Goal: Task Accomplishment & Management: Use online tool/utility

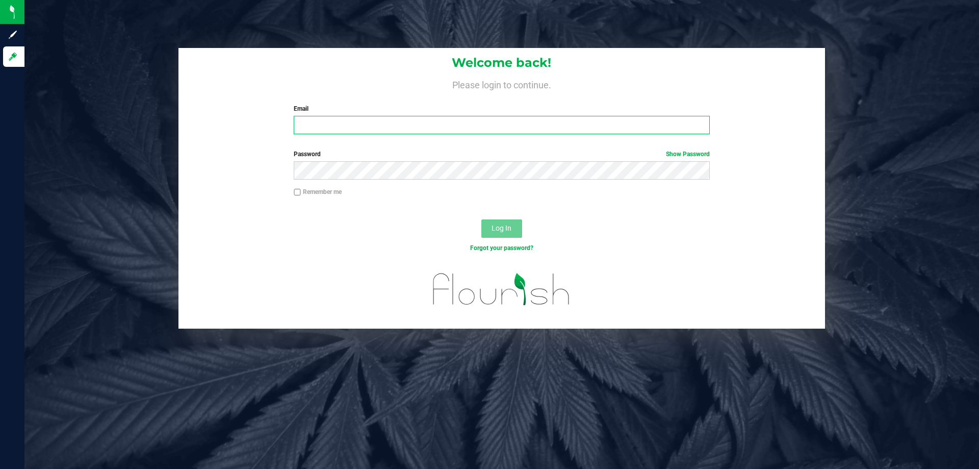
click at [331, 124] on input "Email" at bounding box center [502, 125] width 416 height 18
type input "[EMAIL_ADDRESS][DOMAIN_NAME]"
click at [481, 219] on button "Log In" at bounding box center [501, 228] width 41 height 18
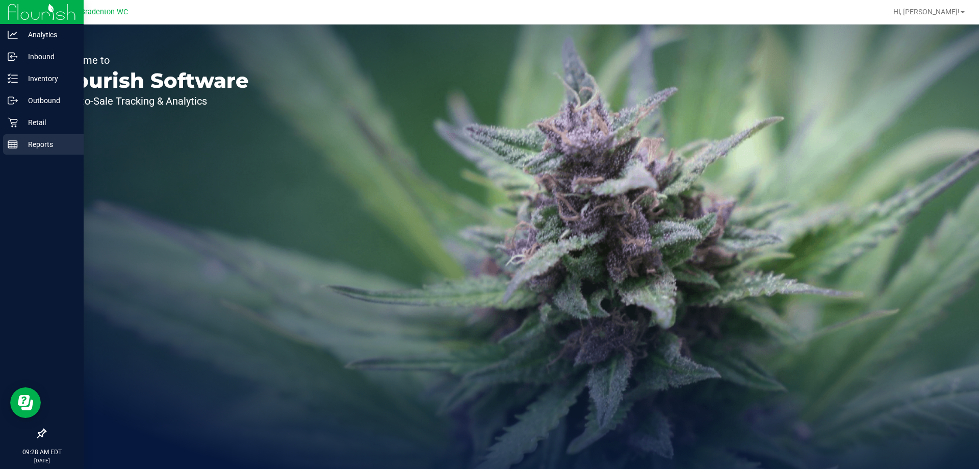
click at [45, 136] on div "Reports" at bounding box center [43, 144] width 81 height 20
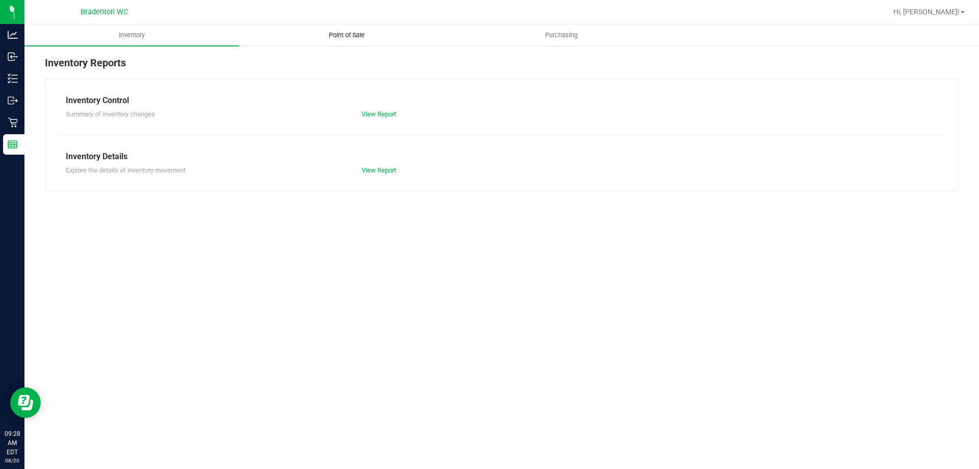
click at [338, 32] on span "Point of Sale" at bounding box center [346, 35] width 63 height 9
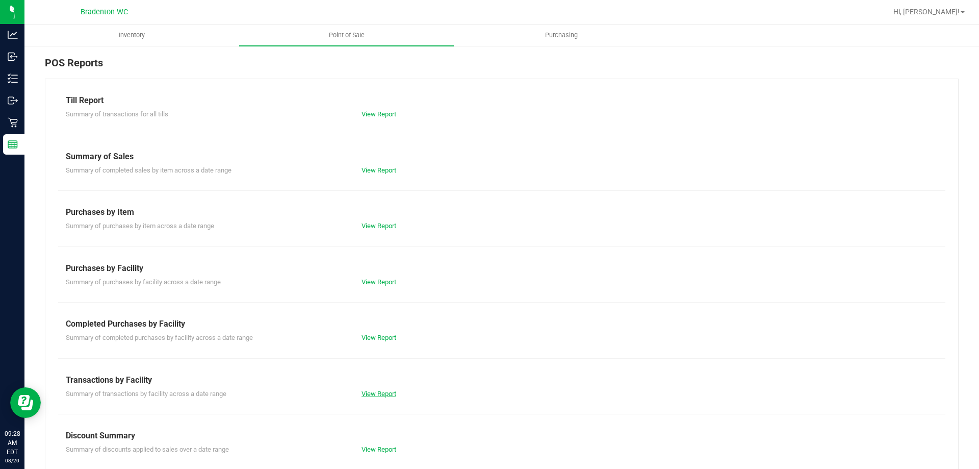
click at [369, 391] on link "View Report" at bounding box center [379, 394] width 35 height 8
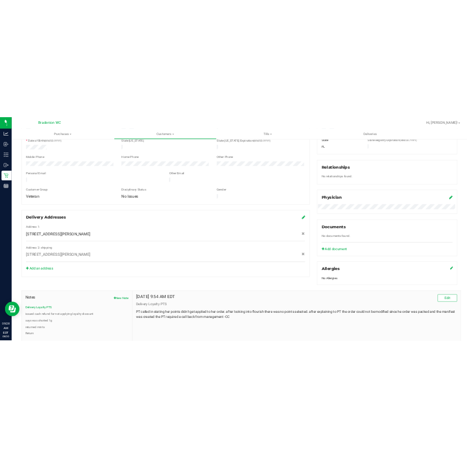
scroll to position [269, 0]
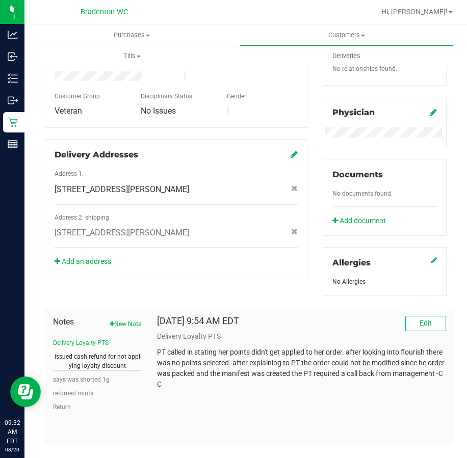
click at [98, 371] on button "issued cash refund for not applying loyalty discount" at bounding box center [97, 361] width 88 height 18
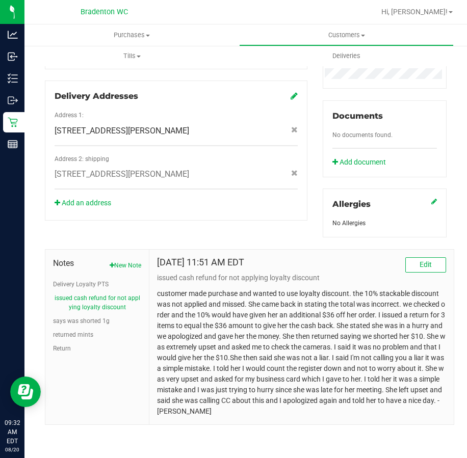
scroll to position [0, 0]
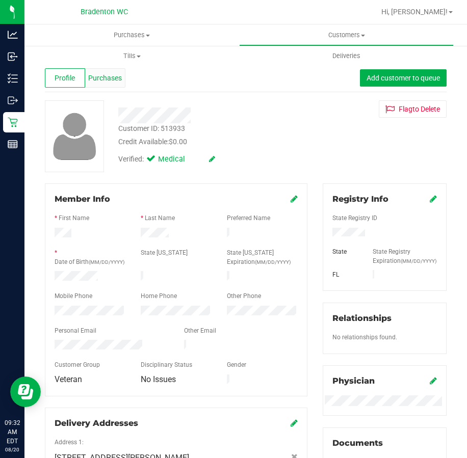
click at [100, 81] on span "Purchases" at bounding box center [105, 78] width 34 height 11
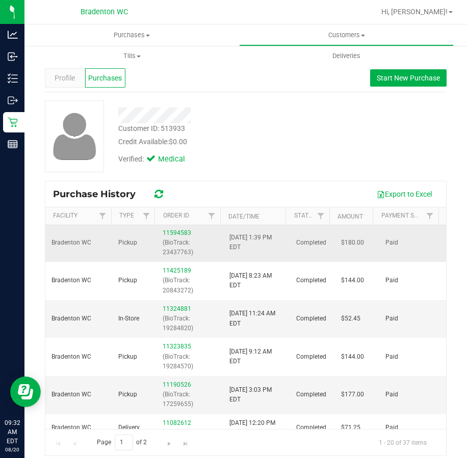
scroll to position [102, 0]
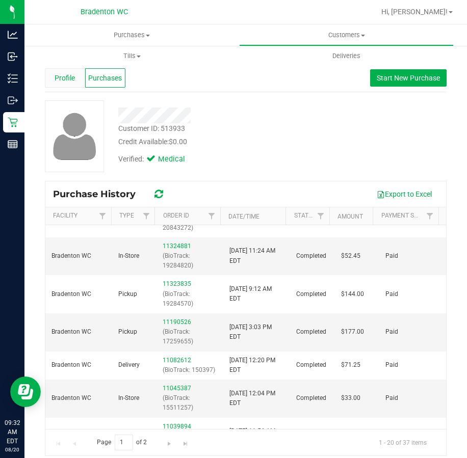
click at [66, 69] on div "Profile" at bounding box center [65, 77] width 40 height 19
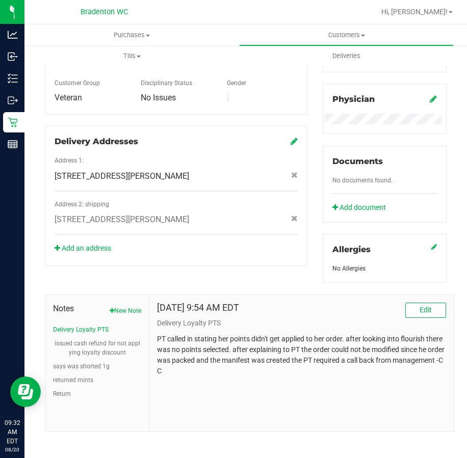
scroll to position [297, 0]
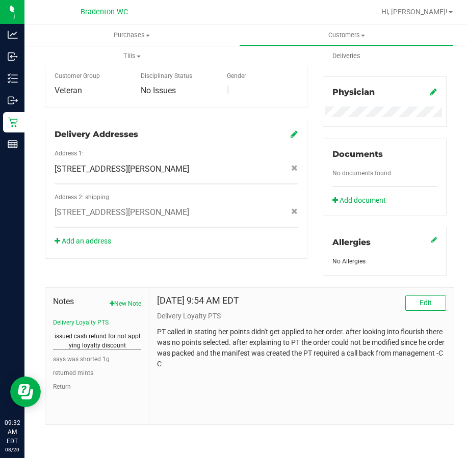
click at [87, 342] on button "issued cash refund for not applying loyalty discount" at bounding box center [97, 341] width 88 height 18
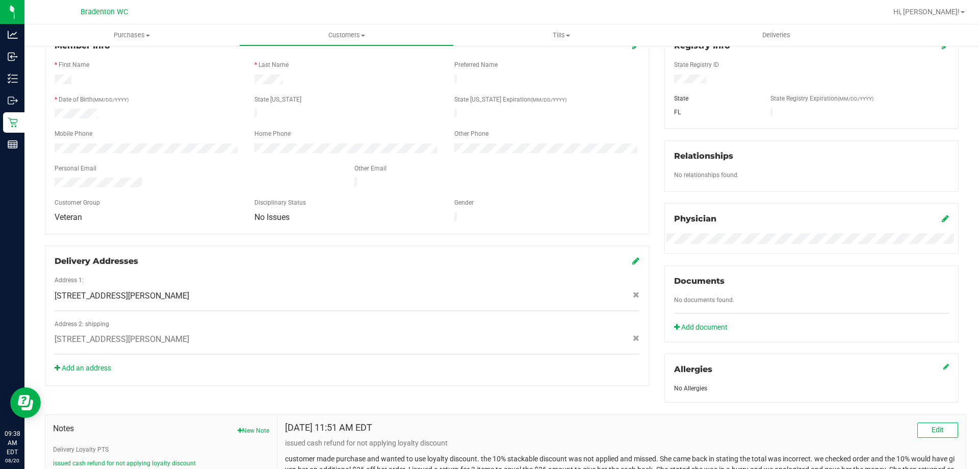
scroll to position [14, 0]
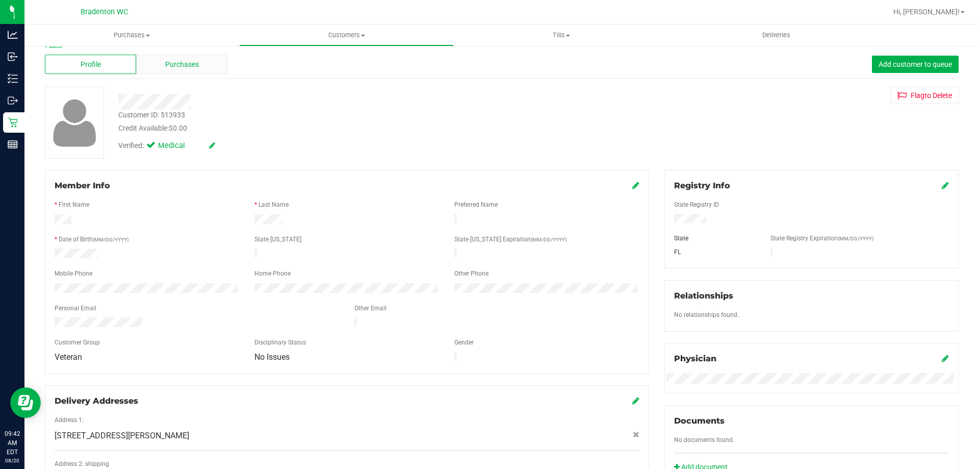
click at [152, 63] on div "Purchases" at bounding box center [181, 64] width 91 height 19
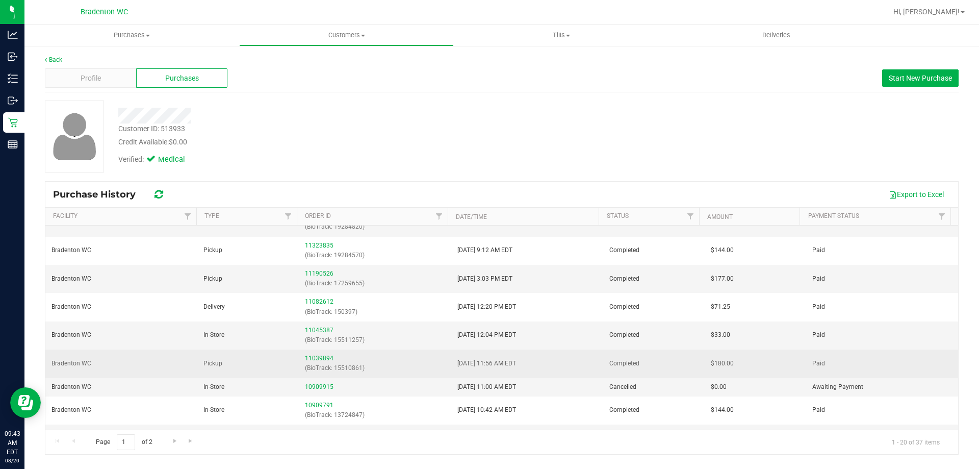
scroll to position [153, 0]
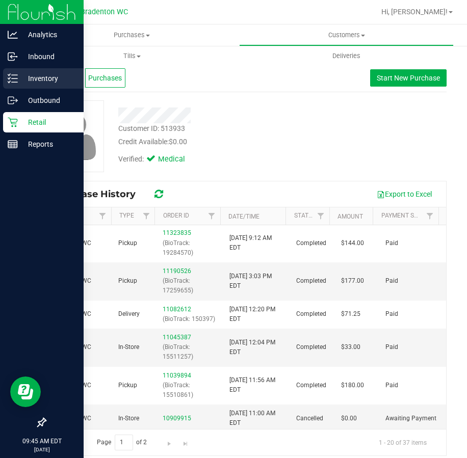
click at [33, 78] on p "Inventory" at bounding box center [48, 78] width 61 height 12
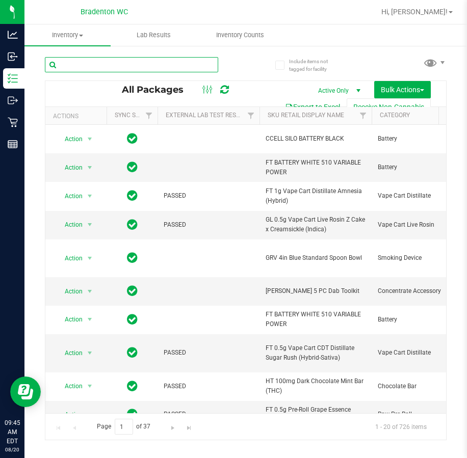
click at [94, 63] on input "text" at bounding box center [131, 64] width 173 height 15
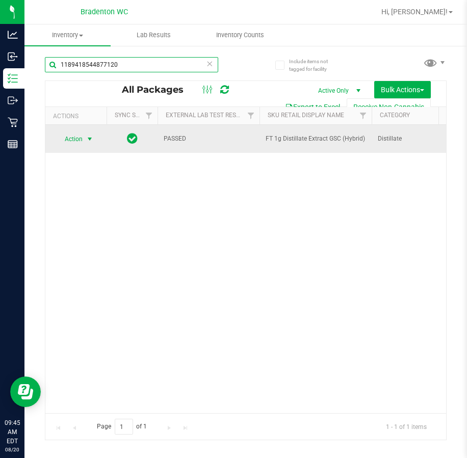
type input "1189418544877120"
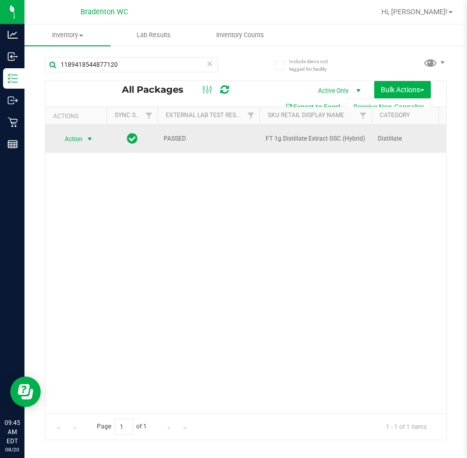
click at [65, 139] on span "Action" at bounding box center [70, 139] width 28 height 14
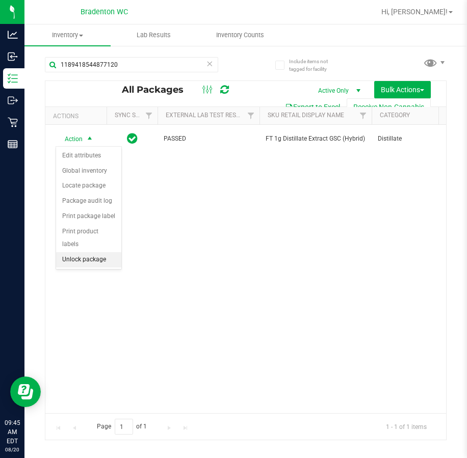
click at [70, 252] on li "Unlock package" at bounding box center [88, 259] width 65 height 15
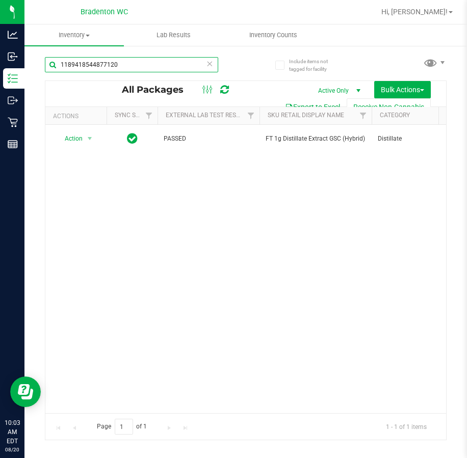
drag, startPoint x: 48, startPoint y: 73, endPoint x: -15, endPoint y: 34, distance: 75.1
click at [0, 34] on html "Analytics Inbound Inventory Outbound Retail Reports 10:03 AM EDT [DATE] 08/20 B…" at bounding box center [233, 229] width 467 height 458
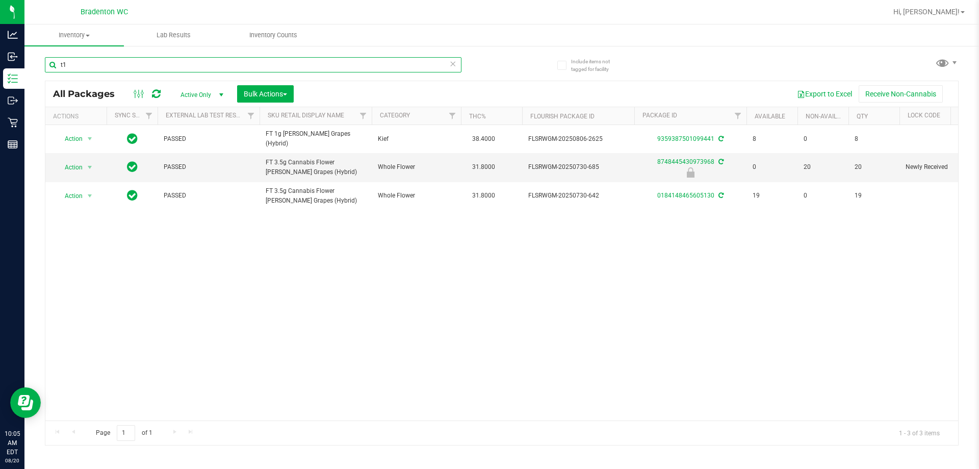
type input "t"
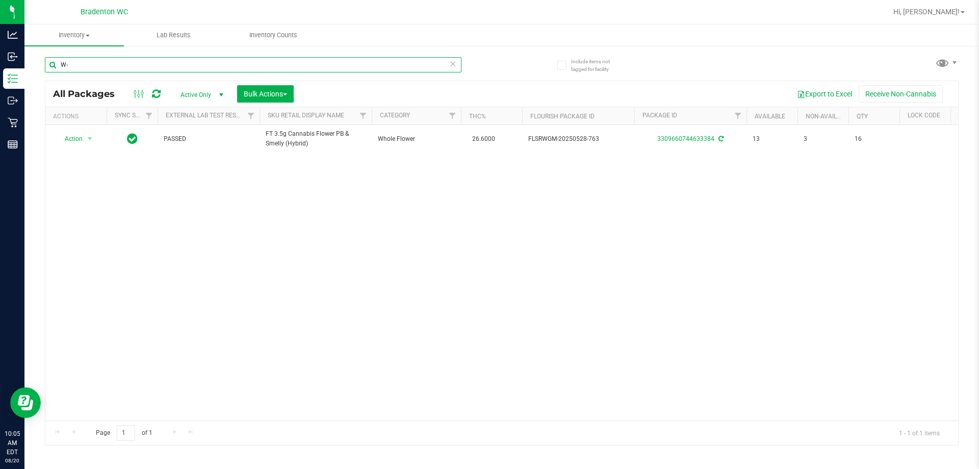
type input "W"
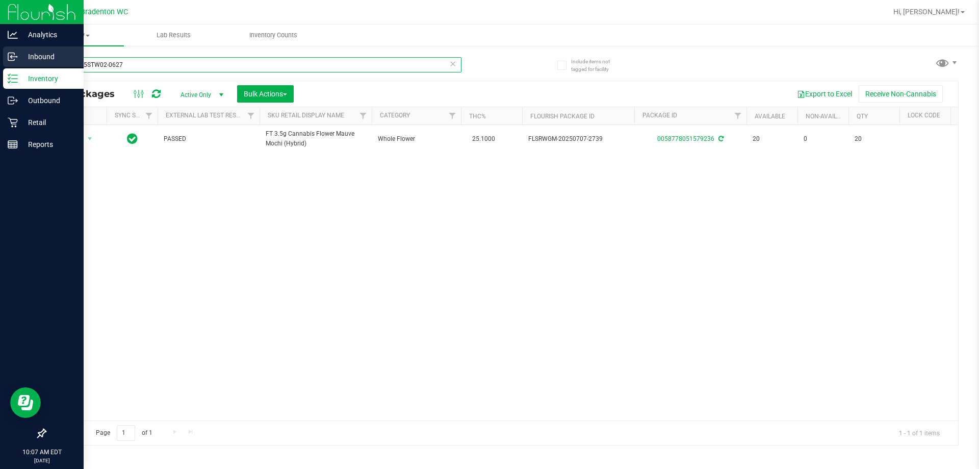
drag, startPoint x: 130, startPoint y: 65, endPoint x: 0, endPoint y: 65, distance: 129.5
click at [0, 65] on div "Analytics Inbound Inventory Outbound Retail Reports 10:07 AM EDT [DATE] 08/20 B…" at bounding box center [489, 234] width 979 height 469
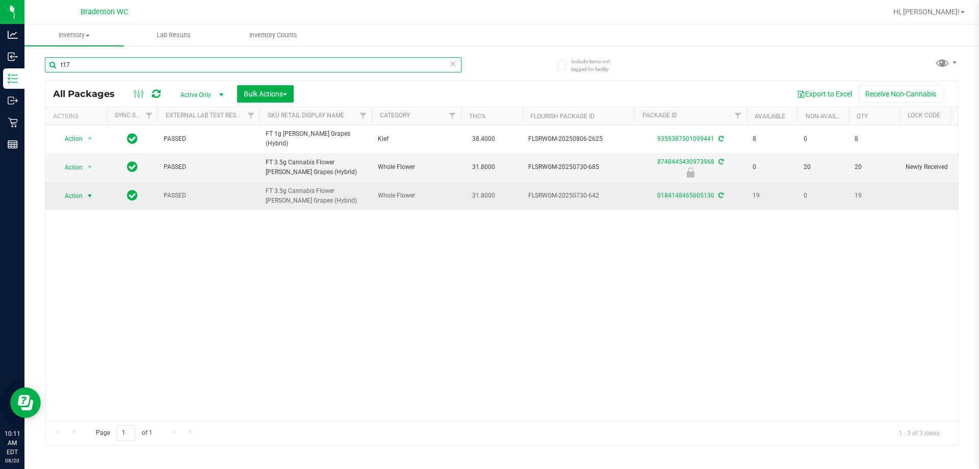
type input "t17"
click at [82, 190] on span "Action" at bounding box center [70, 196] width 28 height 14
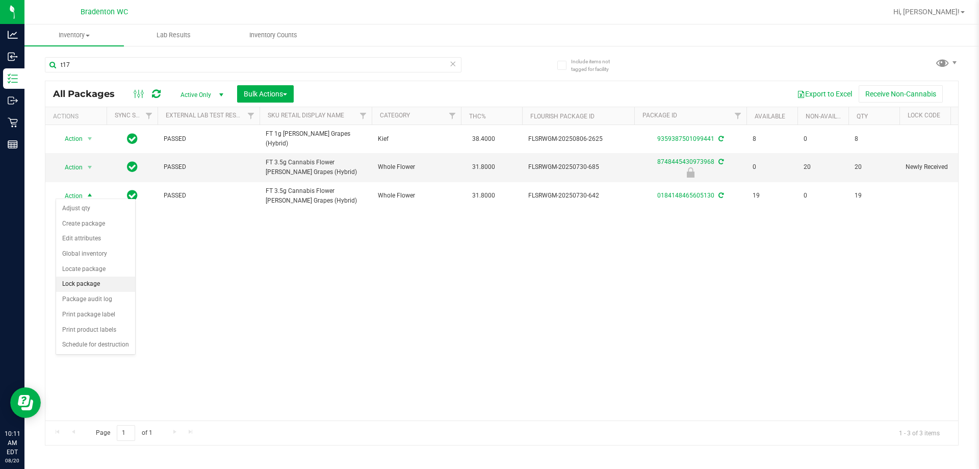
click at [101, 287] on li "Lock package" at bounding box center [95, 283] width 79 height 15
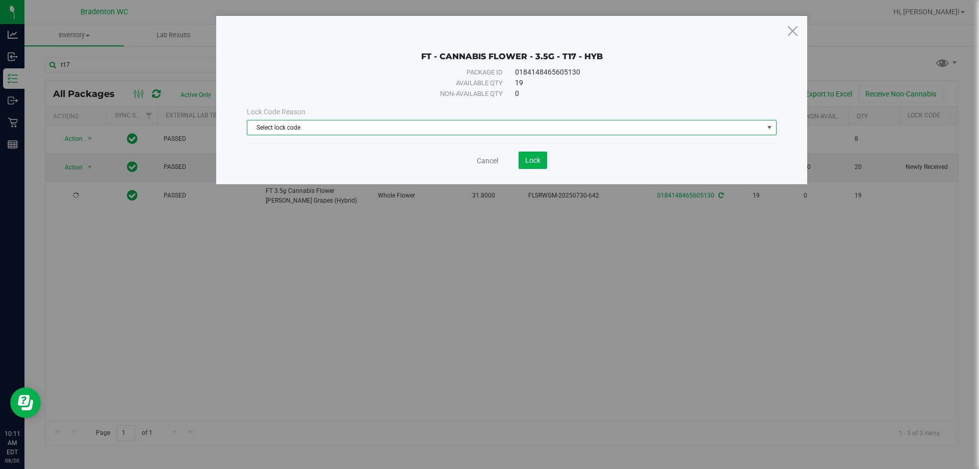
click at [324, 125] on span "Select lock code" at bounding box center [505, 127] width 516 height 14
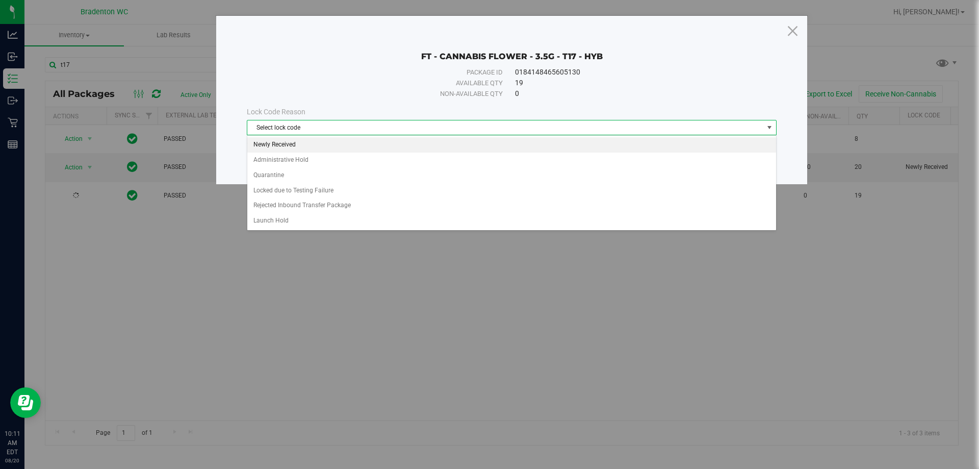
click at [303, 140] on li "Newly Received" at bounding box center [511, 144] width 529 height 15
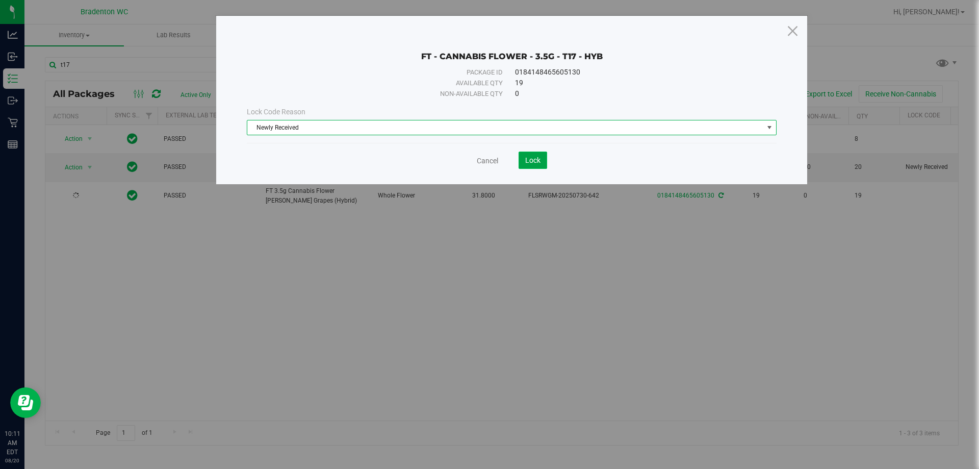
click at [533, 158] on span "Lock" at bounding box center [532, 160] width 15 height 8
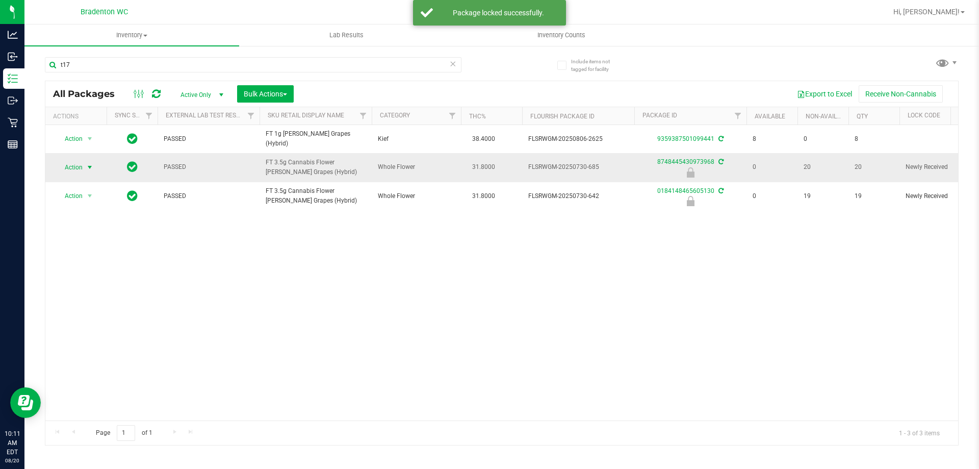
click at [85, 163] on span "select" at bounding box center [90, 167] width 13 height 14
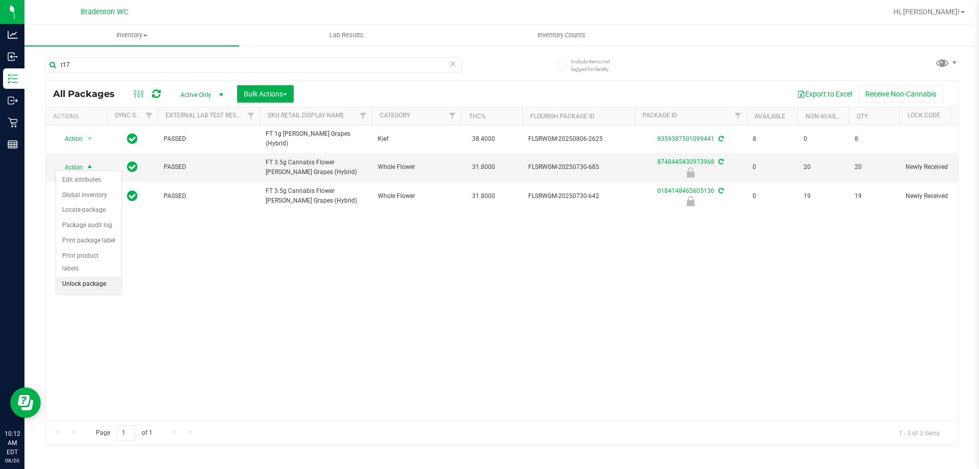
click at [76, 276] on li "Unlock package" at bounding box center [88, 283] width 65 height 15
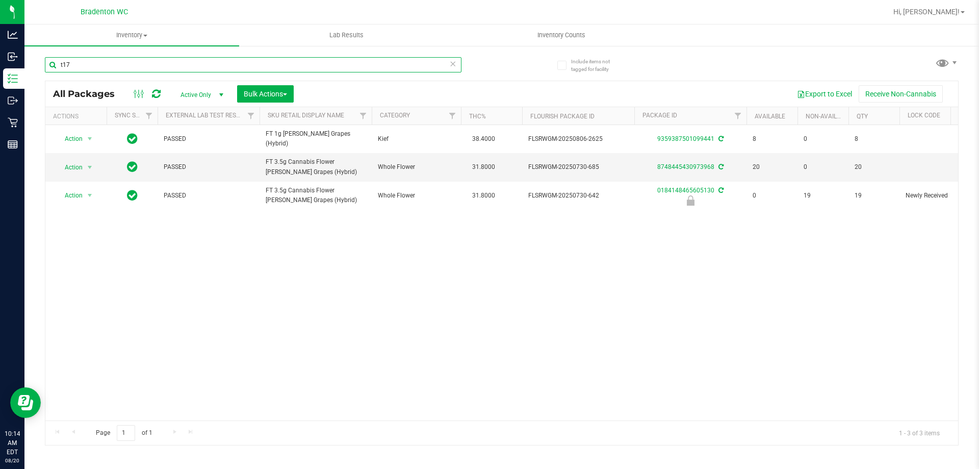
click at [111, 64] on input "t17" at bounding box center [253, 64] width 417 height 15
type input "t"
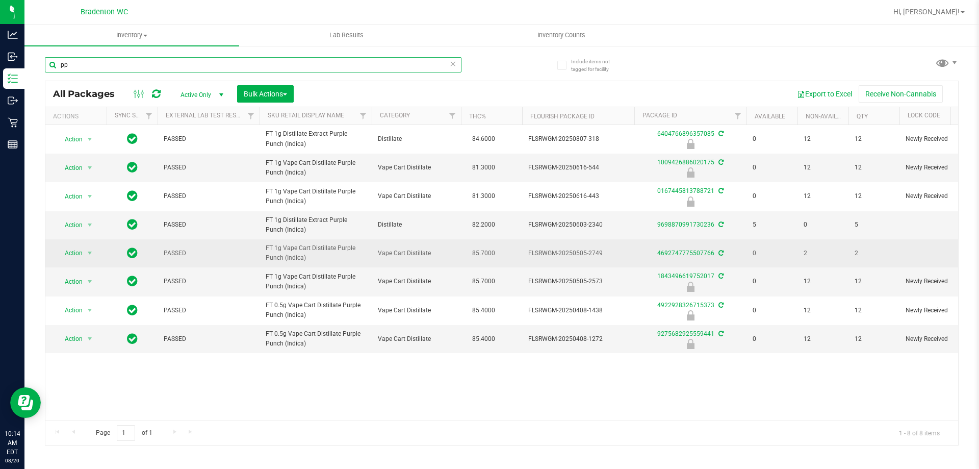
type input "p"
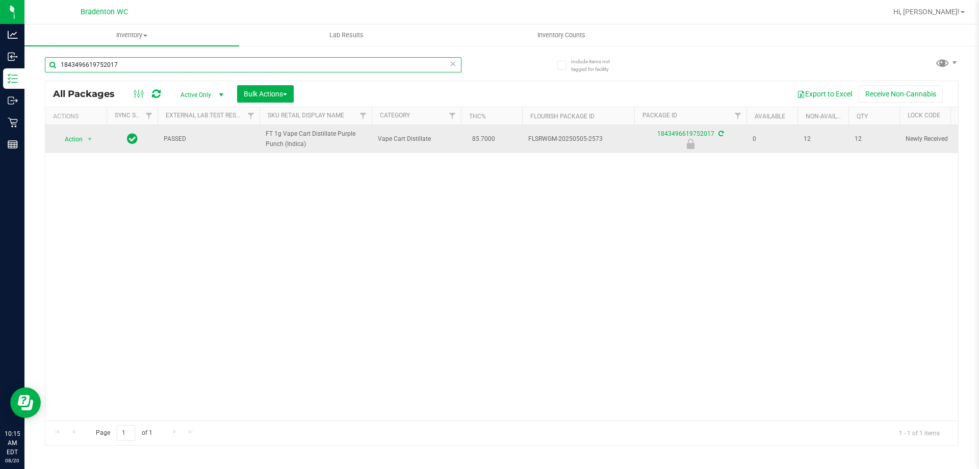
type input "1843496619752017"
click at [74, 139] on span "Action" at bounding box center [70, 139] width 28 height 14
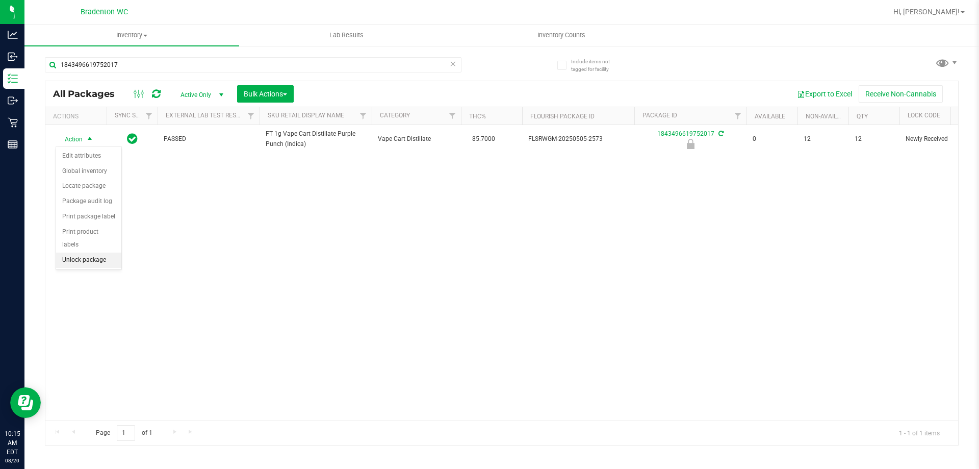
click at [74, 252] on li "Unlock package" at bounding box center [88, 259] width 65 height 15
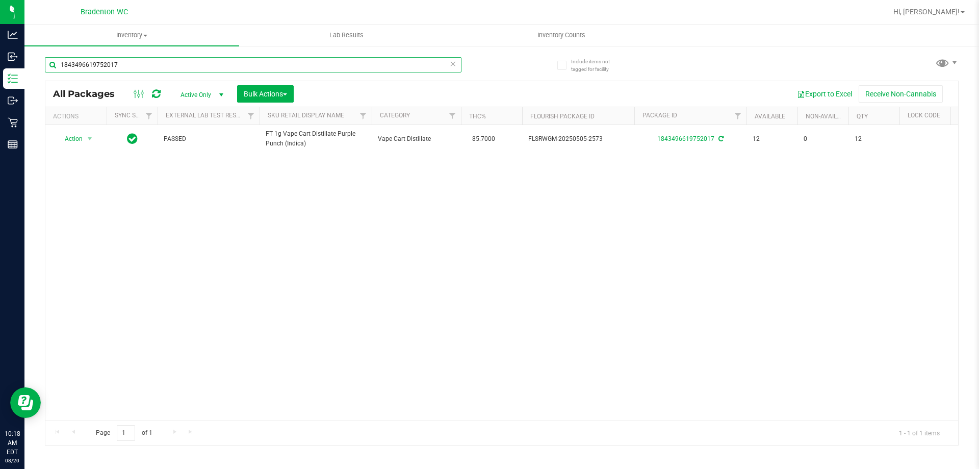
click at [143, 63] on input "1843496619752017" at bounding box center [253, 64] width 417 height 15
type input "1"
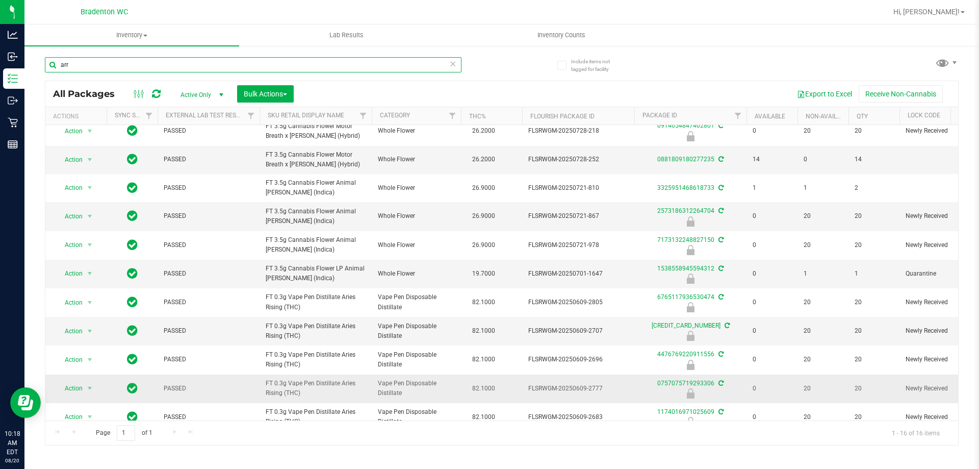
scroll to position [102, 0]
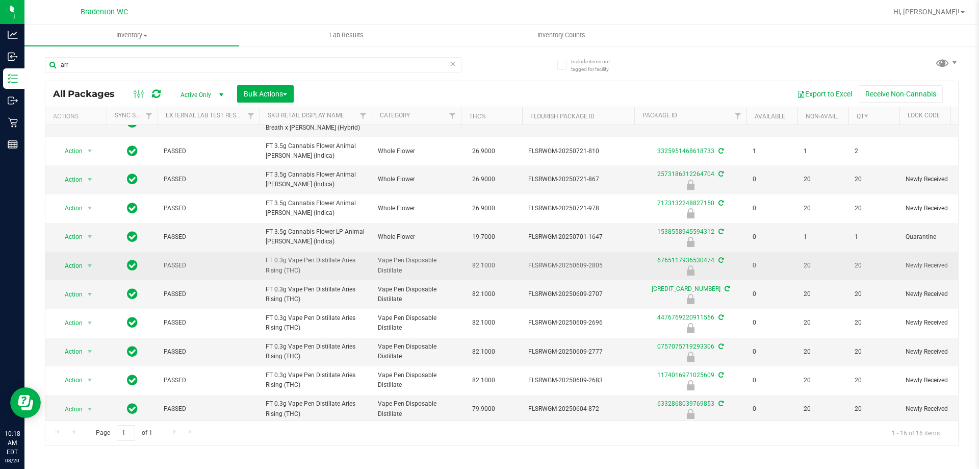
drag, startPoint x: 315, startPoint y: 273, endPoint x: 258, endPoint y: 264, distance: 57.9
copy tr "FT 0.3g Vape Pen Distillate Aries Rising (THC)"
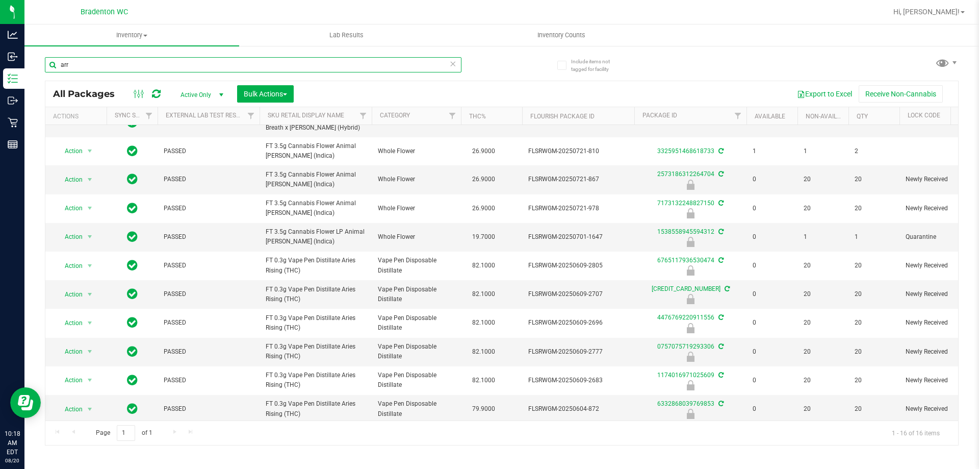
click at [125, 59] on input "arr" at bounding box center [253, 64] width 417 height 15
type input "a"
paste input "FT 0.3g Vape Pen Distillate Aries Rising (THC)"
type input "FT 0.3g Vape Pen Distillate Aries Rising (THC)"
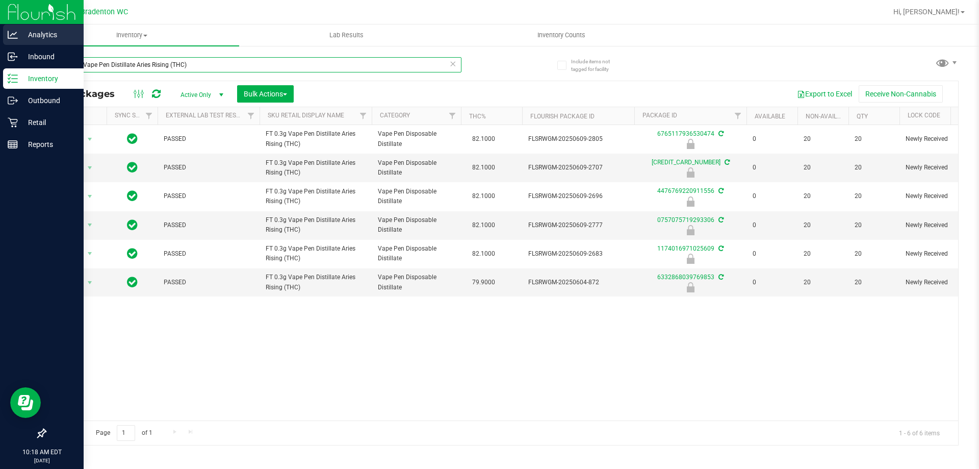
drag, startPoint x: 211, startPoint y: 68, endPoint x: 0, endPoint y: 29, distance: 214.7
click at [0, 30] on div "Analytics Inbound Inventory Outbound Retail Reports 10:18 AM EDT [DATE] 08/20 B…" at bounding box center [489, 234] width 979 height 469
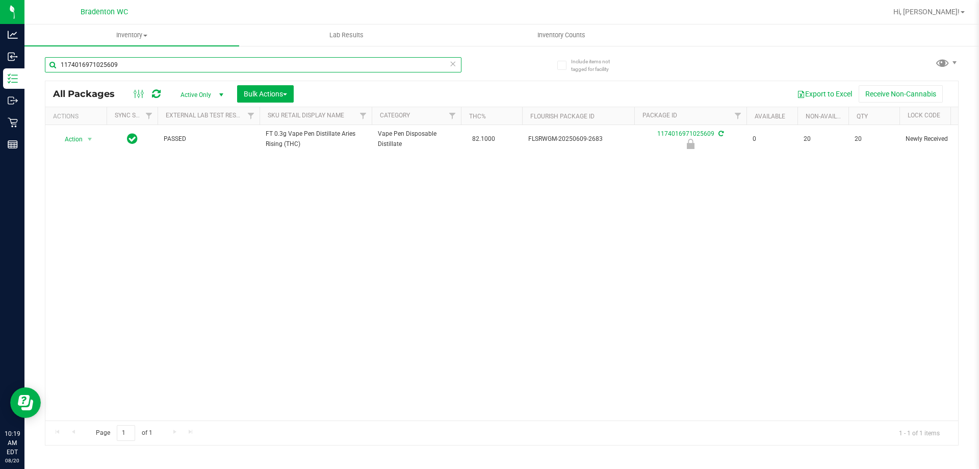
type input "1174016971025609"
click at [247, 287] on div "Action Action Edit attributes Global inventory Locate package Package audit log…" at bounding box center [501, 272] width 913 height 295
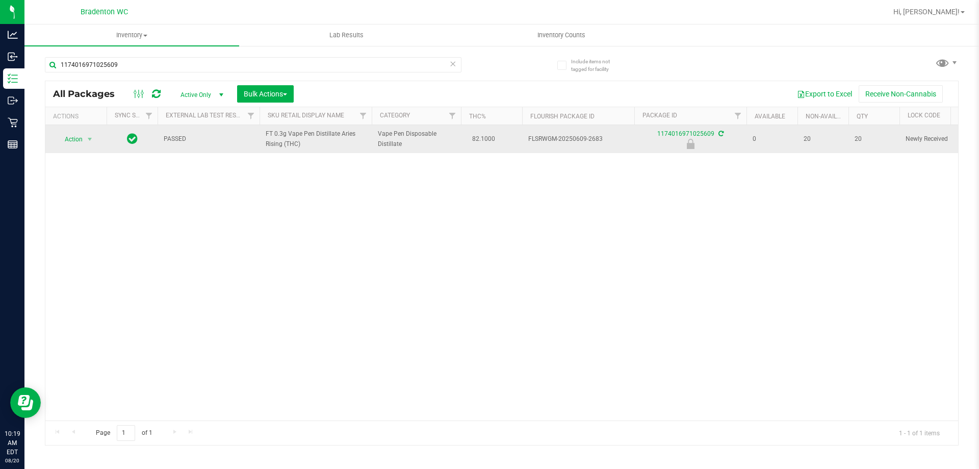
click at [64, 144] on span "Action" at bounding box center [70, 139] width 28 height 14
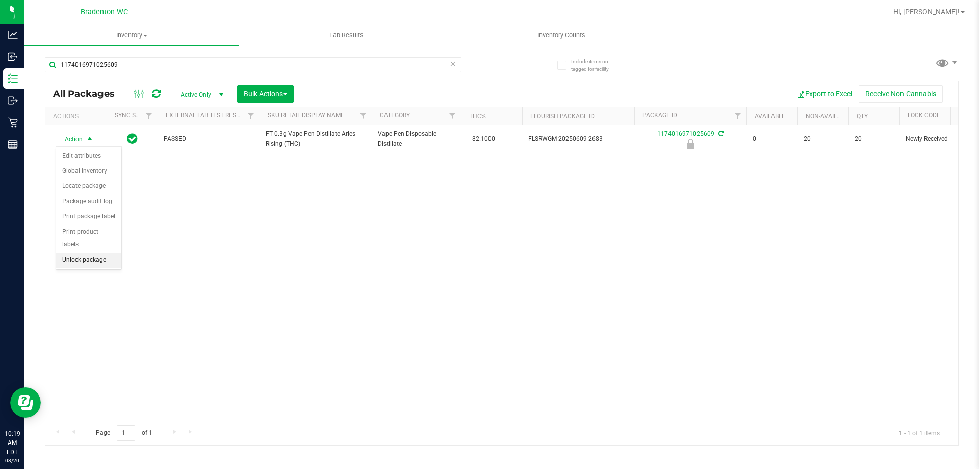
click at [72, 252] on li "Unlock package" at bounding box center [88, 259] width 65 height 15
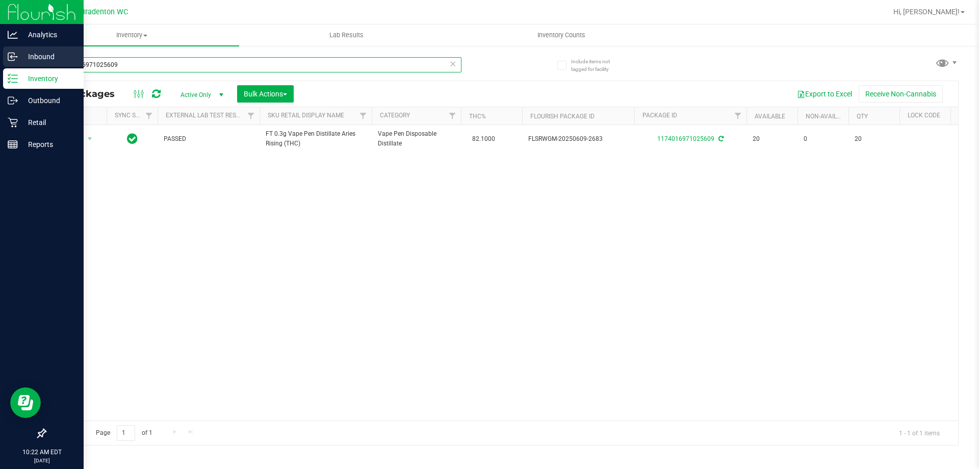
drag, startPoint x: 133, startPoint y: 67, endPoint x: 0, endPoint y: 66, distance: 132.6
click at [0, 69] on div "Analytics Inbound Inventory Outbound Retail Reports 10:22 AM EDT [DATE] 08/20 B…" at bounding box center [489, 234] width 979 height 469
drag, startPoint x: 135, startPoint y: 67, endPoint x: 0, endPoint y: 17, distance: 143.9
click at [0, 19] on div "Analytics Inbound Inventory Outbound Retail Reports 10:39 AM EDT [DATE] 08/20 B…" at bounding box center [489, 234] width 979 height 469
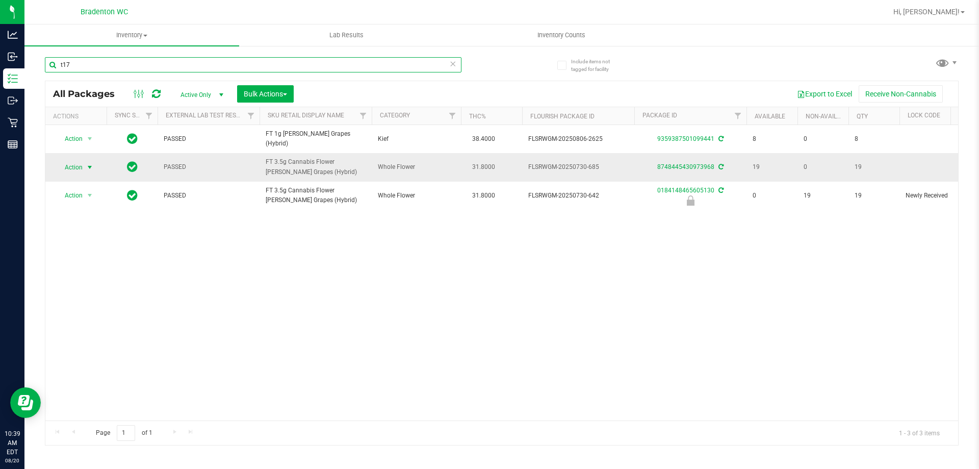
type input "t17"
click at [88, 164] on span "select" at bounding box center [90, 167] width 8 height 8
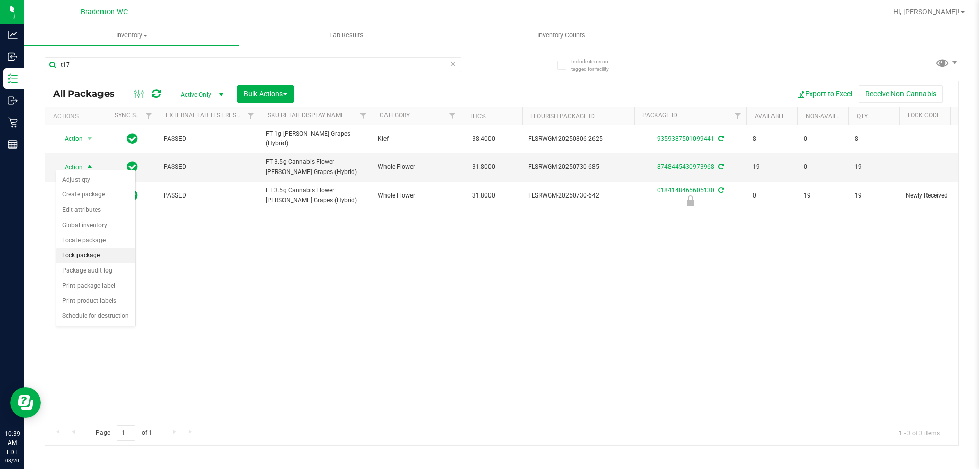
click at [96, 256] on li "Lock package" at bounding box center [95, 255] width 79 height 15
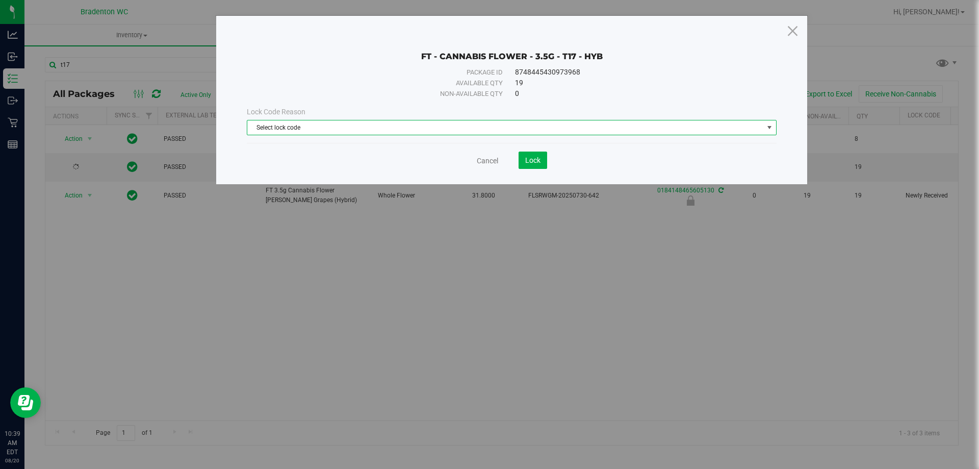
click at [460, 125] on span "Select lock code" at bounding box center [505, 127] width 516 height 14
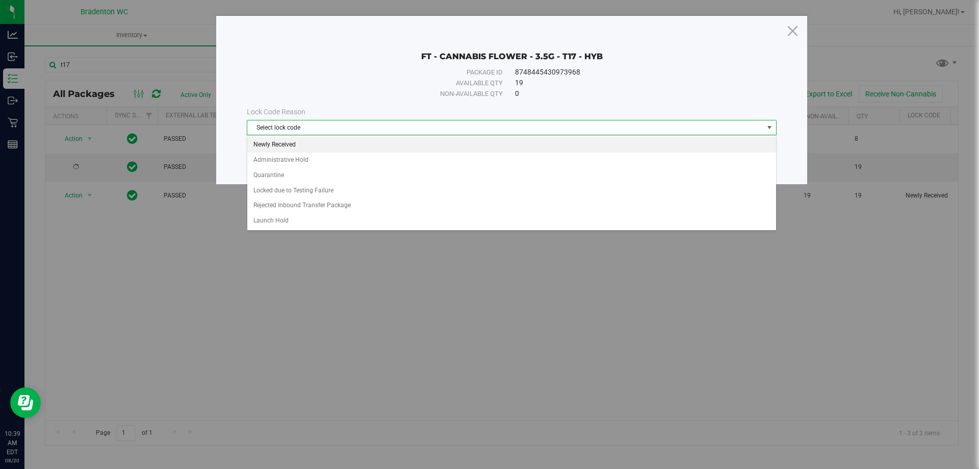
click at [296, 147] on li "Newly Received" at bounding box center [511, 144] width 529 height 15
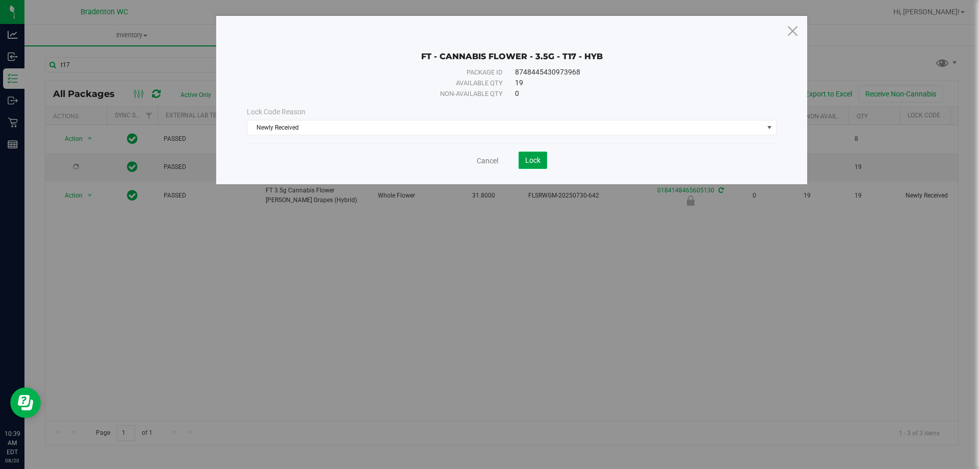
click at [527, 160] on span "Lock" at bounding box center [532, 160] width 15 height 8
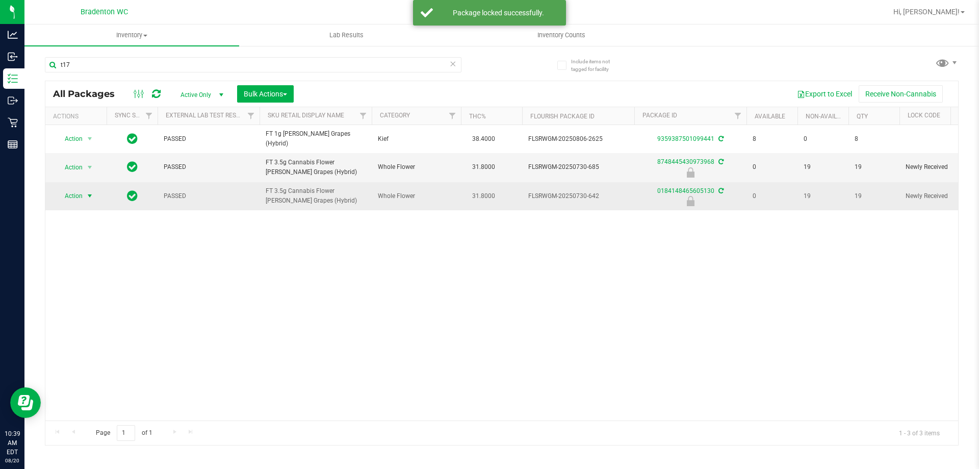
click at [84, 189] on span "select" at bounding box center [90, 196] width 13 height 14
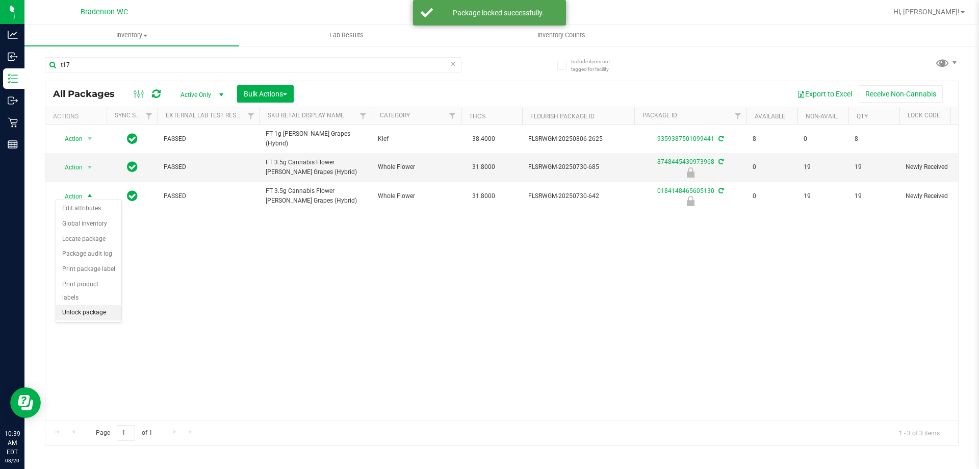
click at [68, 305] on li "Unlock package" at bounding box center [88, 312] width 65 height 15
